Goal: Task Accomplishment & Management: Use online tool/utility

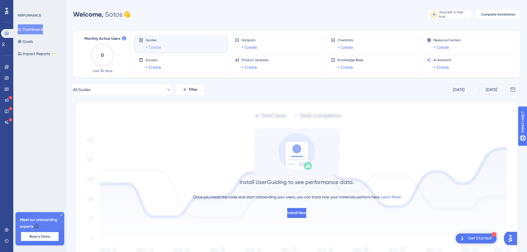
click at [158, 48] on link "+ Create" at bounding box center [152, 47] width 15 height 7
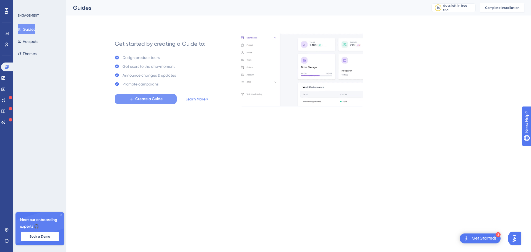
click at [157, 97] on span "Create a Guide" at bounding box center [148, 99] width 27 height 7
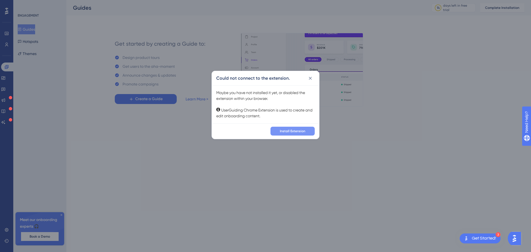
click at [295, 132] on span "Install Extension" at bounding box center [292, 131] width 25 height 4
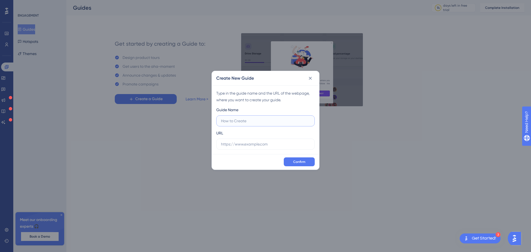
click at [236, 119] on input "text" at bounding box center [265, 121] width 89 height 6
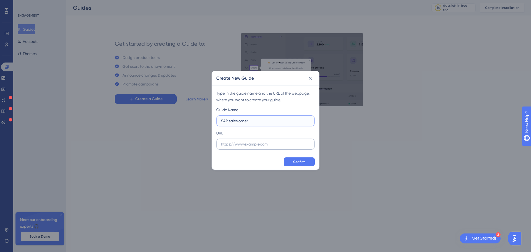
type input "SAP sales order"
click at [245, 145] on input "text" at bounding box center [265, 144] width 89 height 6
click at [243, 141] on input "text" at bounding box center [265, 144] width 89 height 6
paste input "\\file01\public\[PERSON_NAME]"
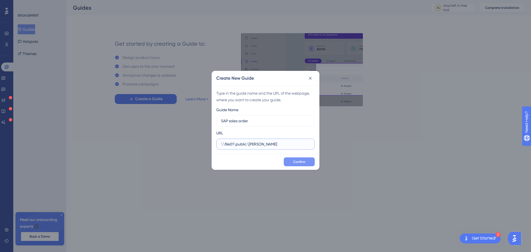
type input "\\file01\public\[PERSON_NAME]"
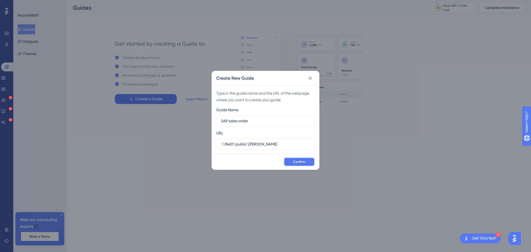
click at [293, 161] on button "Confirm" at bounding box center [299, 161] width 31 height 9
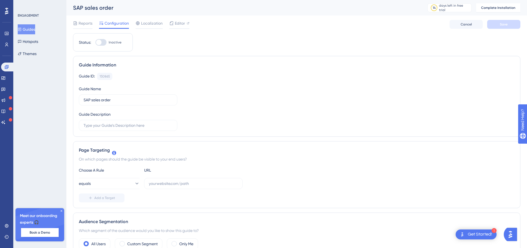
click at [478, 238] on div "1 Get Started!" at bounding box center [476, 234] width 41 height 10
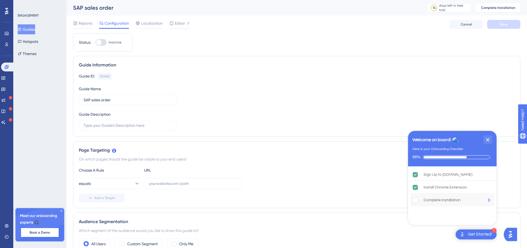
click at [440, 200] on div "Complete Installation" at bounding box center [441, 200] width 37 height 7
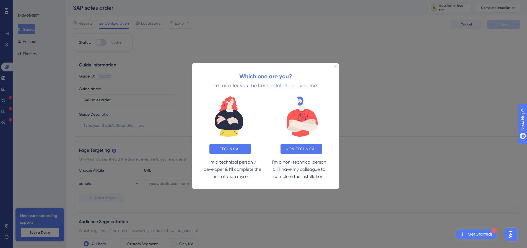
click at [227, 144] on button "TECHNICAL" at bounding box center [229, 149] width 41 height 11
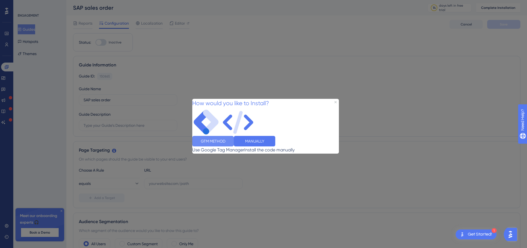
click at [234, 146] on button "GTM METHOD" at bounding box center [212, 141] width 41 height 11
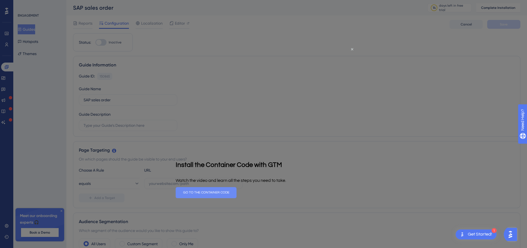
click at [236, 190] on button "GO TO THE CONTAINER CODE" at bounding box center [206, 192] width 61 height 11
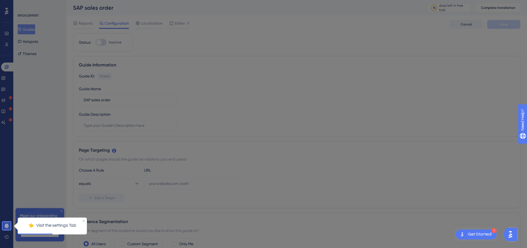
click at [4, 225] on link at bounding box center [6, 225] width 4 height 9
click at [31, 221] on div "👈 Visit the settings Tab" at bounding box center [52, 225] width 69 height 16
click at [6, 227] on icon at bounding box center [6, 225] width 4 height 4
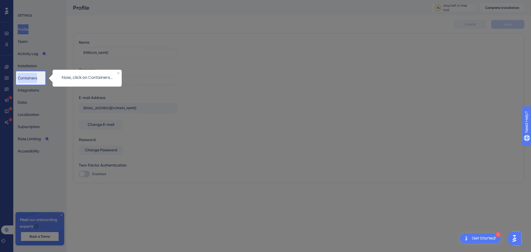
click at [35, 77] on button "Containers" at bounding box center [27, 78] width 19 height 10
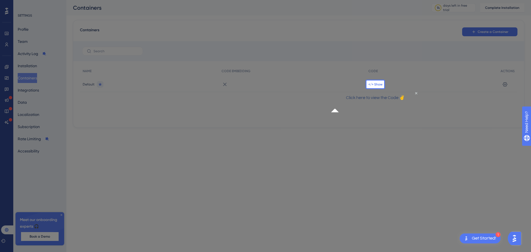
click at [374, 84] on span "</> Show" at bounding box center [375, 84] width 14 height 4
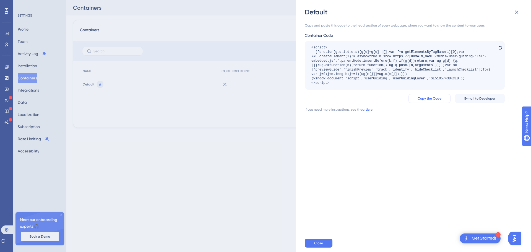
click at [430, 99] on span "Copy the Code" at bounding box center [430, 98] width 24 height 4
click at [322, 243] on span "Close" at bounding box center [318, 243] width 9 height 4
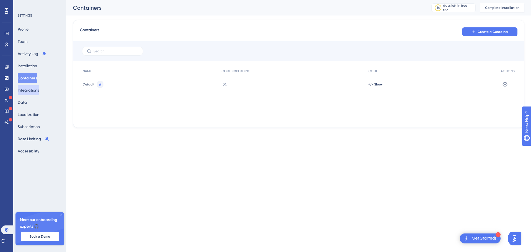
click at [39, 88] on button "Integrations" at bounding box center [28, 90] width 21 height 10
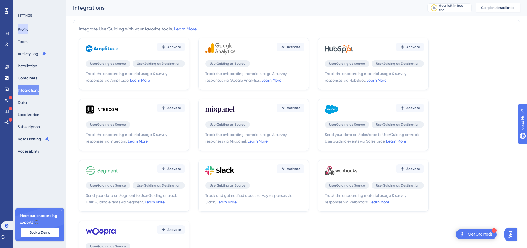
click at [28, 27] on button "Profile" at bounding box center [23, 29] width 11 height 10
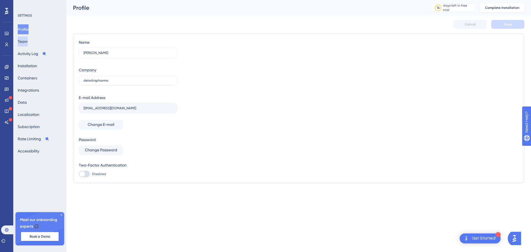
click at [27, 41] on button "Team" at bounding box center [23, 42] width 10 height 10
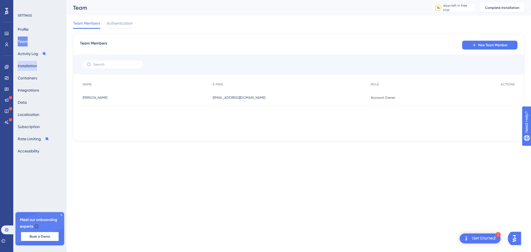
click at [33, 64] on button "Installation" at bounding box center [27, 66] width 19 height 10
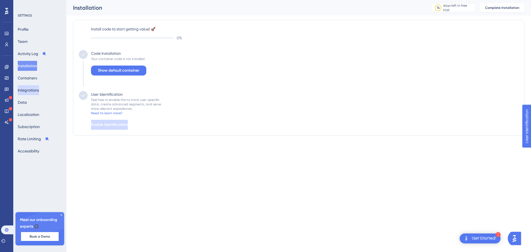
click at [33, 89] on button "Integrations" at bounding box center [28, 90] width 21 height 10
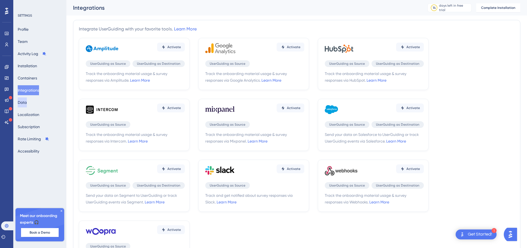
click at [27, 100] on button "Data" at bounding box center [22, 102] width 9 height 10
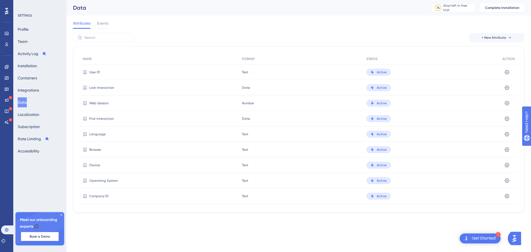
click at [27, 104] on button "Data" at bounding box center [22, 102] width 9 height 10
click at [30, 92] on button "Integrations" at bounding box center [28, 90] width 21 height 10
